Goal: Find specific page/section

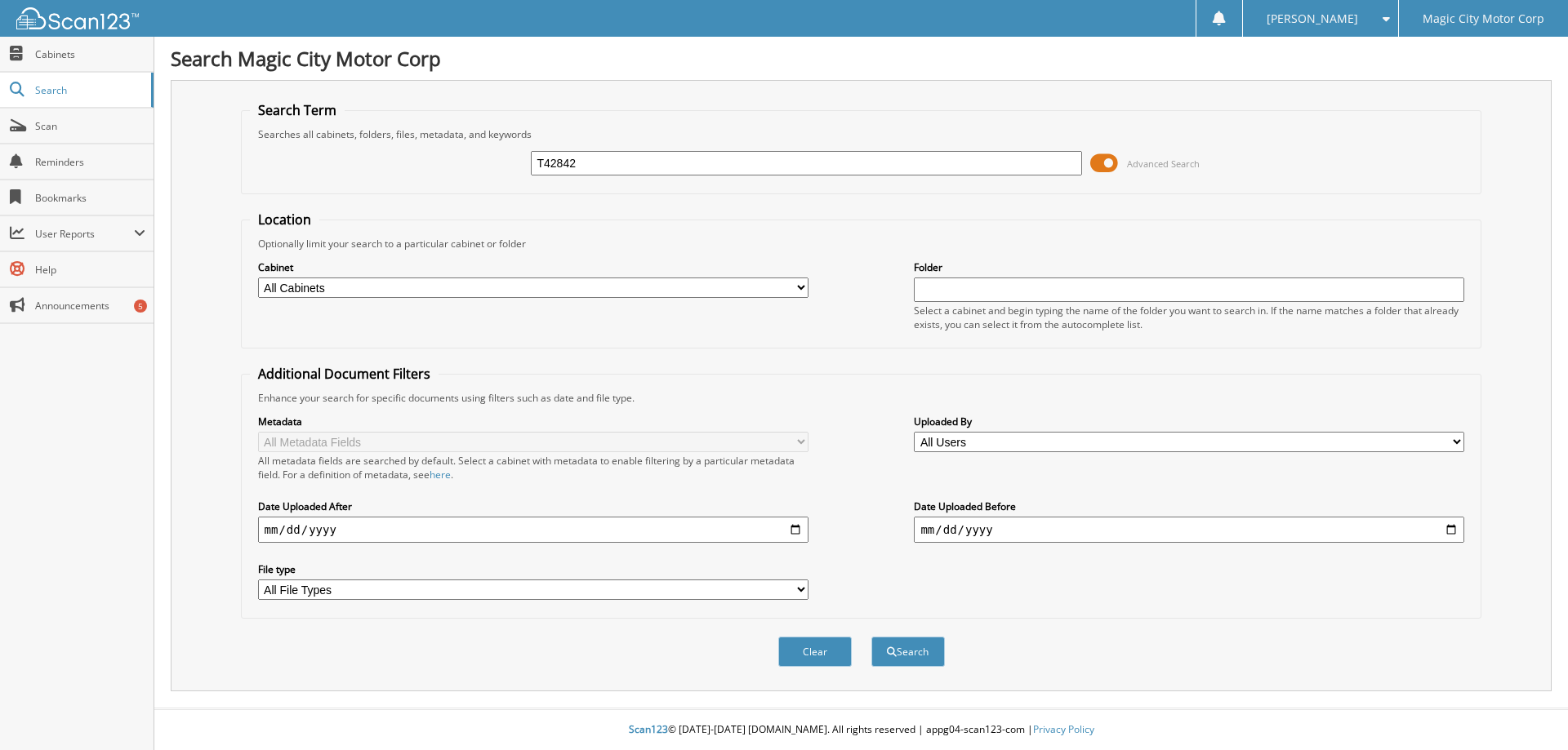
type input "T42842"
click at [871, 637] on button "Search" at bounding box center [908, 651] width 73 height 30
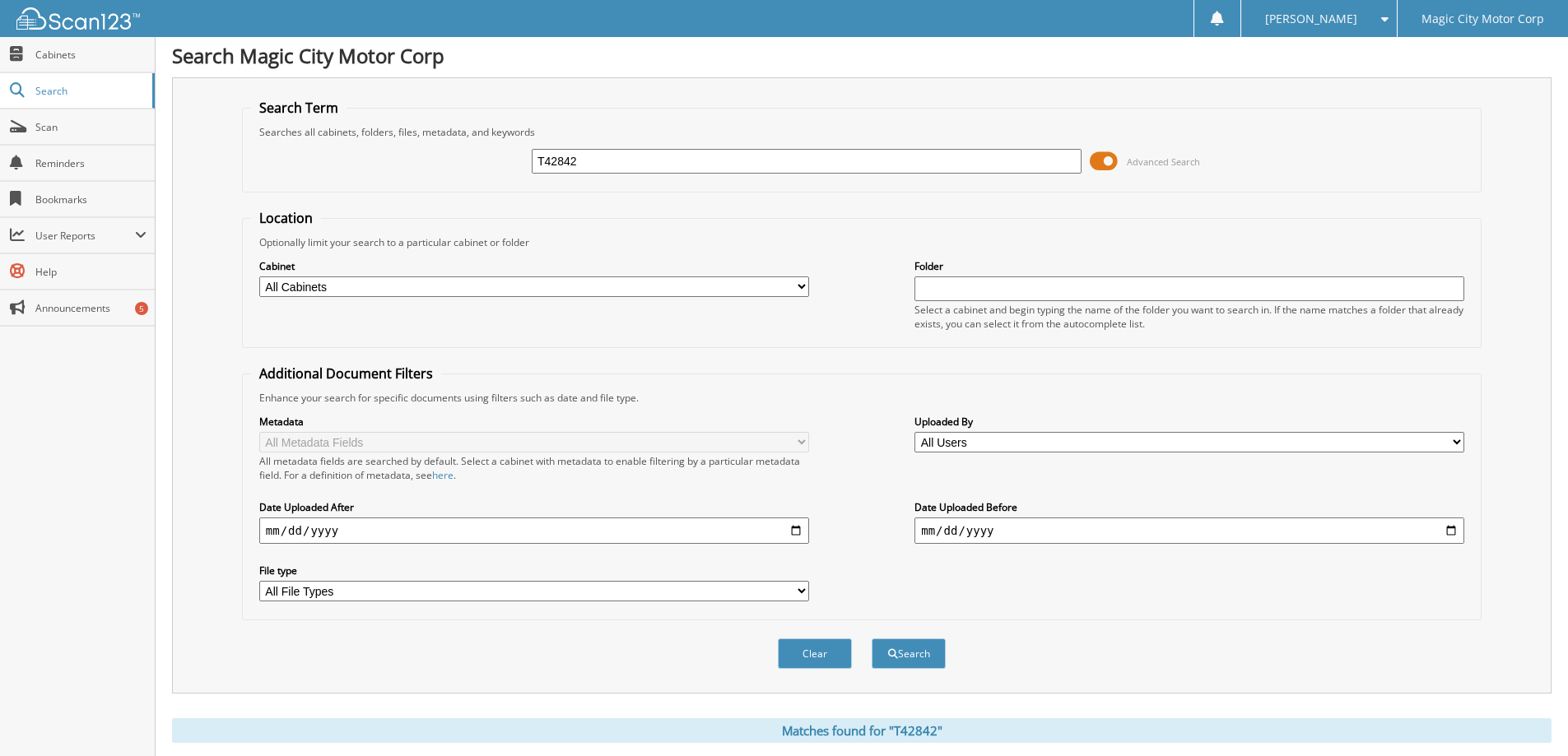
scroll to position [163, 0]
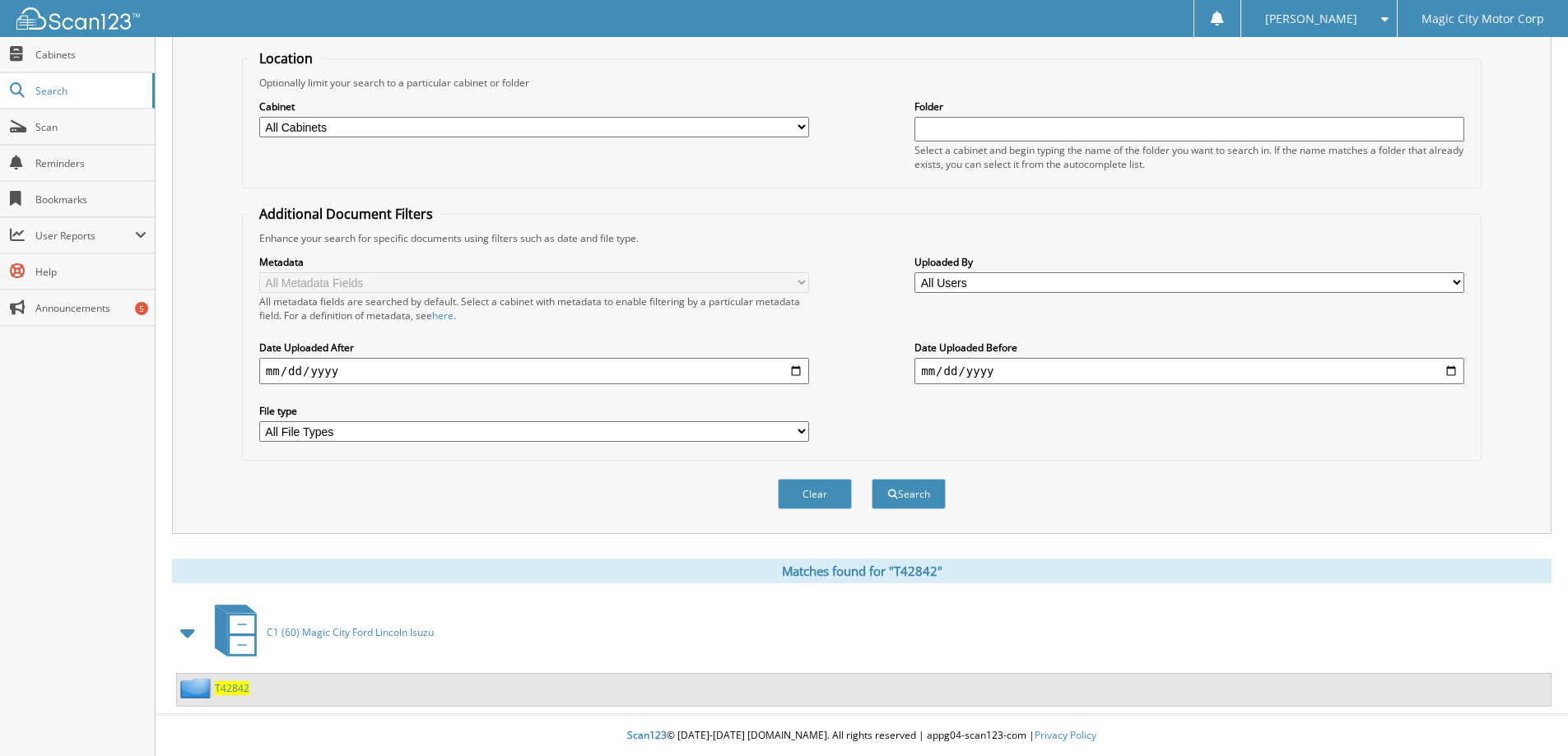
click at [231, 686] on span "T42842" at bounding box center [232, 688] width 34 height 14
